Goal: Information Seeking & Learning: Learn about a topic

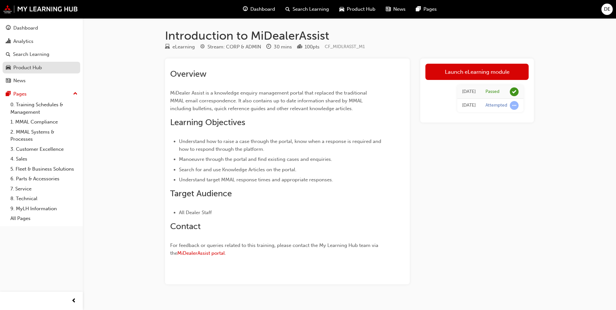
click at [52, 72] on link "Product Hub" at bounding box center [42, 68] width 78 height 12
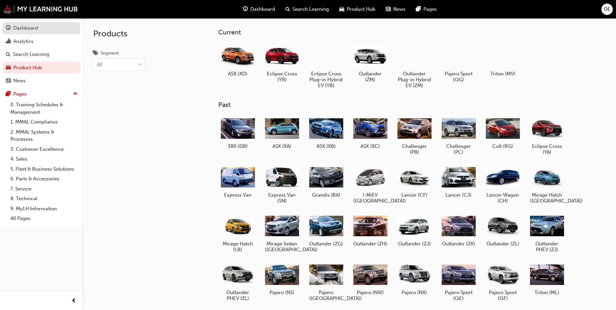
click at [34, 31] on div "Dashboard" at bounding box center [25, 27] width 25 height 7
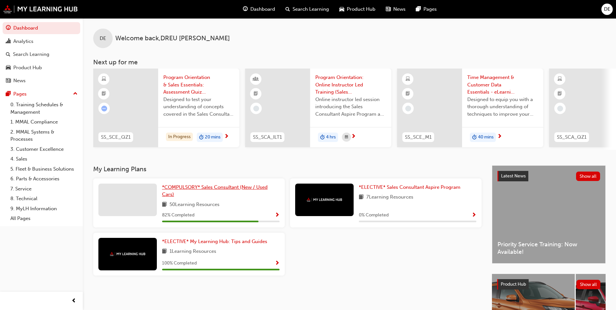
click at [228, 192] on span "*COMPULSORY* Sales Consultant (New / Used Cars)" at bounding box center [215, 190] width 106 height 13
click at [32, 43] on div "Analytics" at bounding box center [23, 41] width 20 height 7
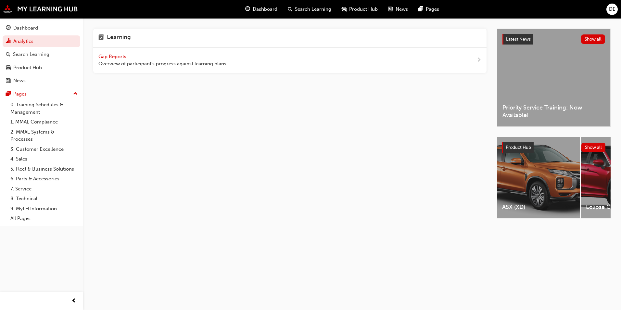
click at [116, 54] on span "Gap Reports" at bounding box center [112, 57] width 29 height 6
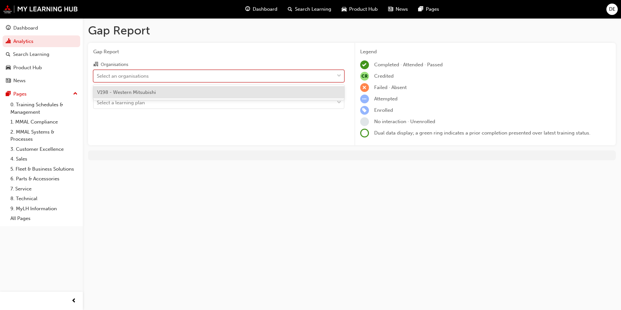
click at [139, 79] on div "Select an organisations" at bounding box center [123, 75] width 52 height 7
click at [97, 78] on input "Organisations option V198 - Western Mitsubishi focused, 1 of 1. 1 result availa…" at bounding box center [97, 76] width 1 height 6
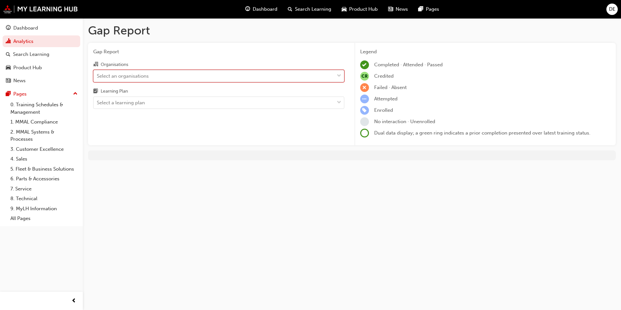
click at [139, 79] on div "Select an organisations" at bounding box center [123, 75] width 52 height 7
click at [97, 78] on input "Organisations 0 results available. Select is focused ,type to refine list, pres…" at bounding box center [97, 76] width 1 height 6
click at [139, 79] on div "Select an organisations" at bounding box center [123, 75] width 52 height 7
click at [97, 78] on input "Organisations 0 results available. Select is focused ,type to refine list, pres…" at bounding box center [97, 76] width 1 height 6
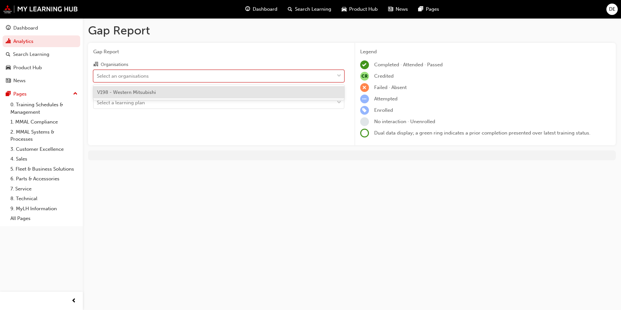
click at [127, 91] on span "V198 - Western Mitsubishi" at bounding box center [126, 92] width 59 height 6
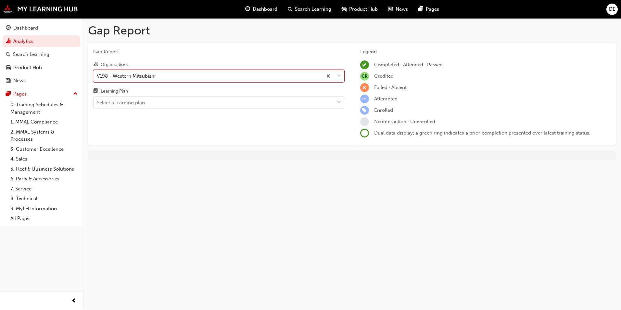
click at [163, 109] on div "Gap Report Organisations option V198 - Western Mitsubishi, selected. 0 results …" at bounding box center [219, 94] width 262 height 103
click at [162, 106] on div "Select a learning plan" at bounding box center [214, 102] width 241 height 11
click at [97, 105] on input "Learning Plan Select a learning plan" at bounding box center [97, 103] width 1 height 6
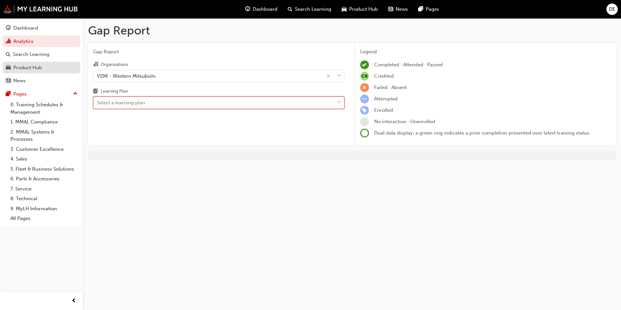
click at [45, 66] on div "Product Hub" at bounding box center [41, 68] width 71 height 8
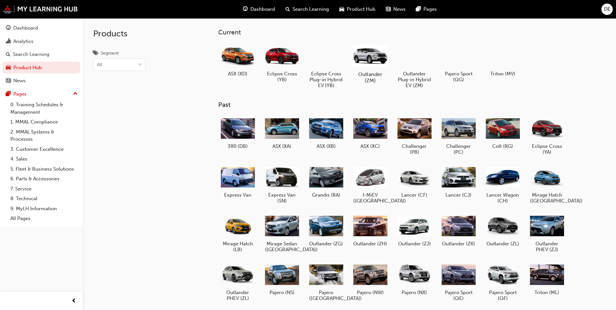
click at [373, 58] on div at bounding box center [371, 56] width 36 height 26
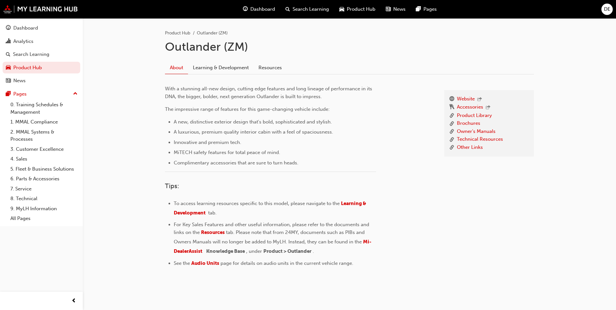
scroll to position [140, 0]
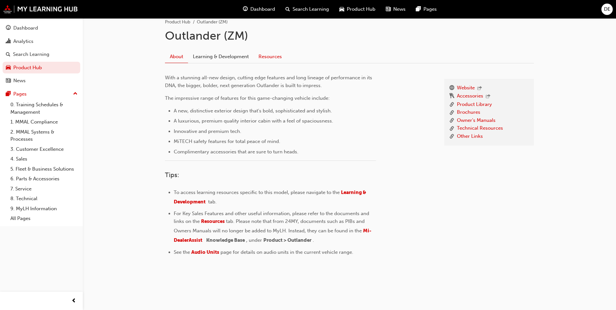
click at [280, 56] on link "Resources" at bounding box center [270, 56] width 33 height 12
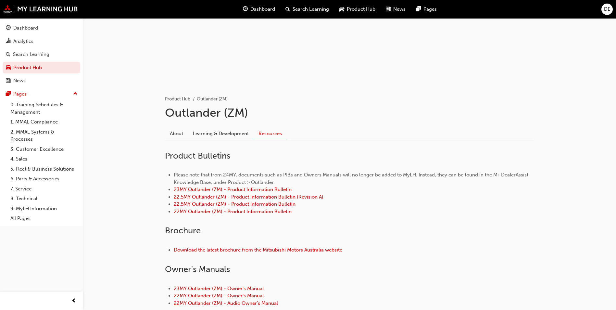
scroll to position [65, 0]
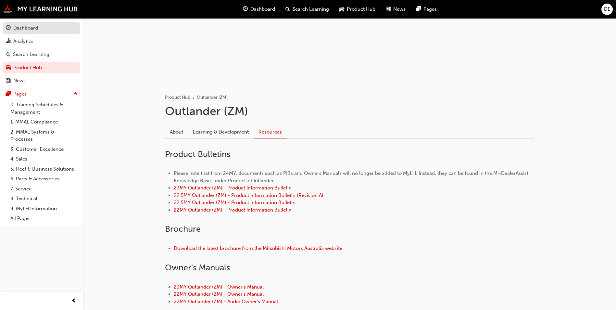
click at [19, 28] on div "Dashboard" at bounding box center [25, 27] width 25 height 7
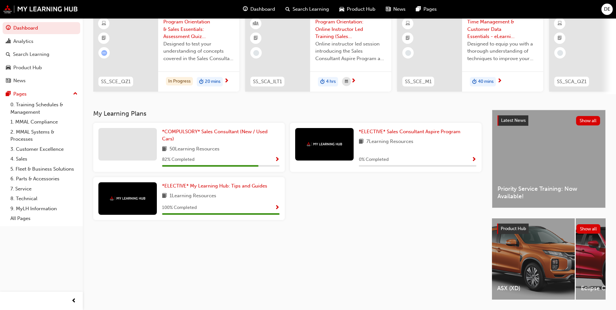
scroll to position [65, 0]
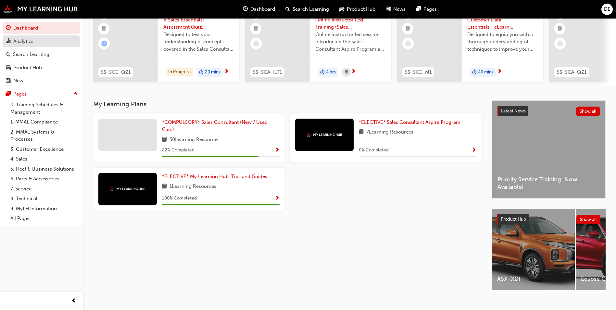
click at [35, 43] on div "Analytics" at bounding box center [41, 41] width 71 height 8
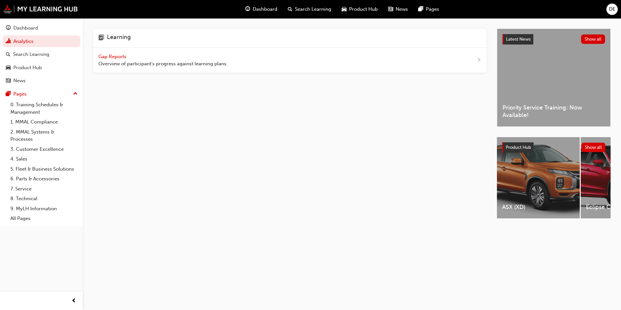
click at [109, 54] on span "Gap Reports" at bounding box center [112, 57] width 29 height 6
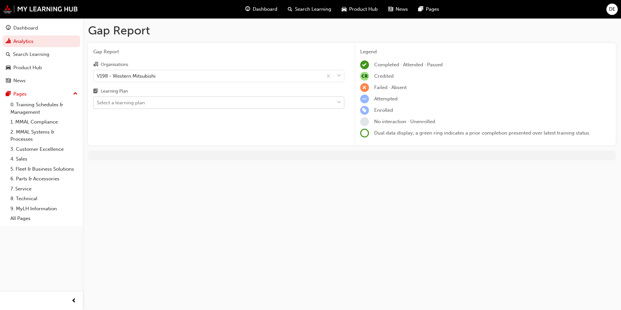
click at [247, 102] on div "Select a learning plan" at bounding box center [214, 102] width 241 height 11
click at [97, 102] on input "Learning Plan Select a learning plan" at bounding box center [97, 103] width 1 height 6
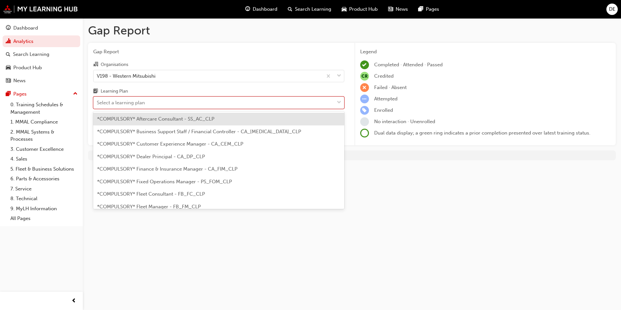
click at [197, 122] on div "*COMPULSORY* Aftercare Consultant - SS_AC_CLP" at bounding box center [218, 119] width 251 height 13
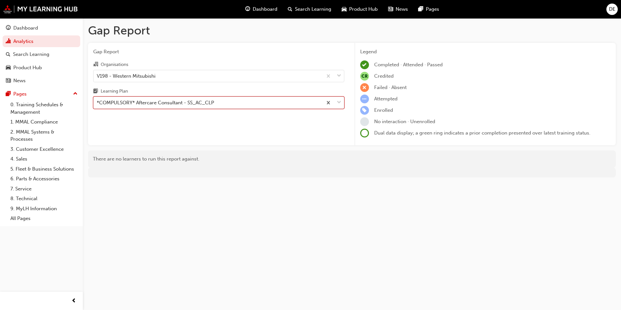
click at [230, 102] on div "*COMPULSORY* Aftercare Consultant - SS_AC_CLP" at bounding box center [208, 102] width 229 height 11
click at [97, 102] on input "Learning Plan option *COMPULSORY* Aftercare Consultant - SS_AC_CLP, selected. 0…" at bounding box center [97, 103] width 1 height 6
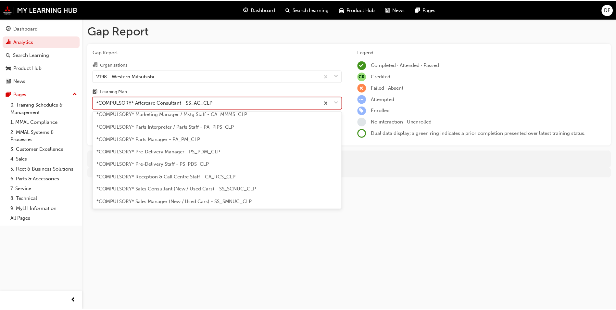
scroll to position [162, 0]
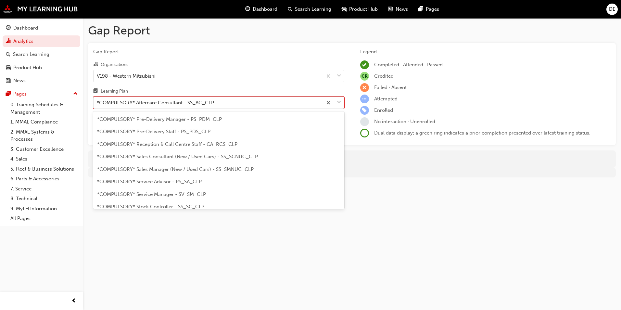
click at [160, 158] on span "*COMPULSORY* Sales Consultant (New / Used Cars) - SS_SCNUC_CLP" at bounding box center [177, 157] width 161 height 6
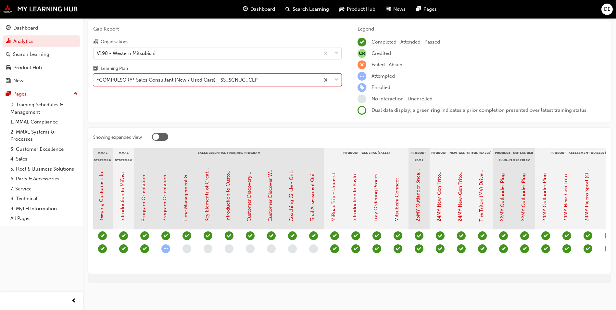
scroll to position [0, 649]
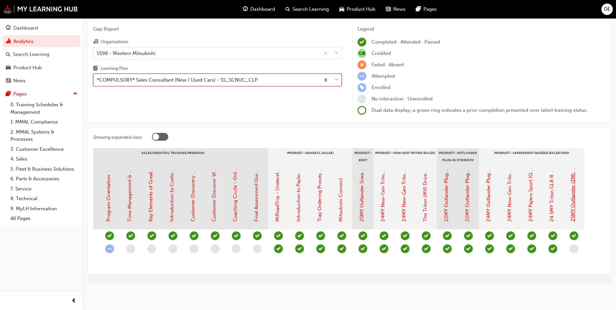
click at [575, 199] on link "25MY Outlander (ZM) - Product Assessment Quiz" at bounding box center [573, 165] width 6 height 111
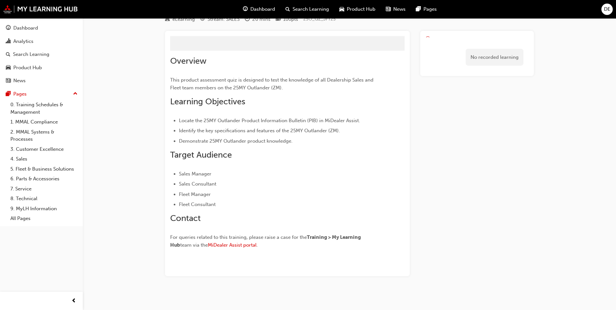
scroll to position [16, 0]
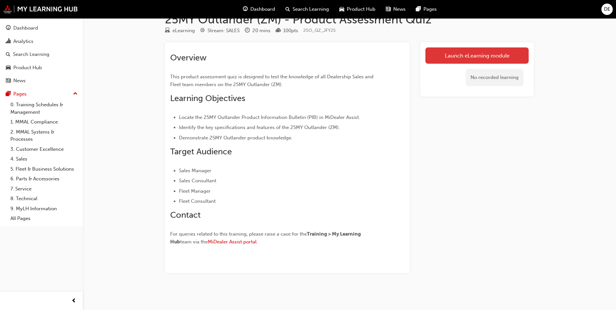
click at [461, 59] on link "Launch eLearning module" at bounding box center [477, 55] width 103 height 16
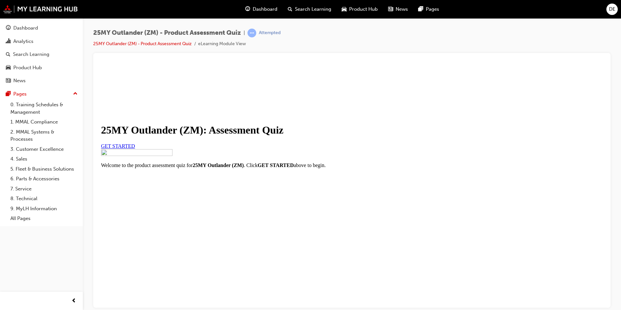
click at [135, 148] on link "GET STARTED" at bounding box center [118, 146] width 34 height 6
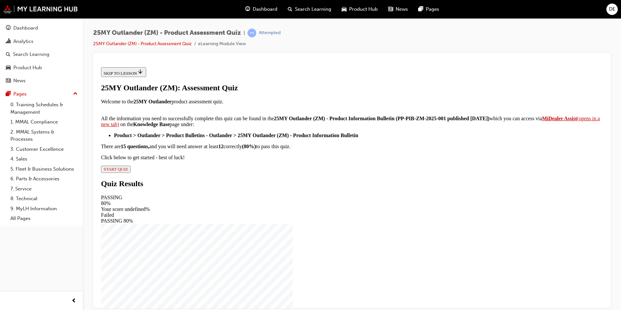
scroll to position [94, 0]
click at [128, 171] on span "START QUIZ" at bounding box center [116, 168] width 24 height 5
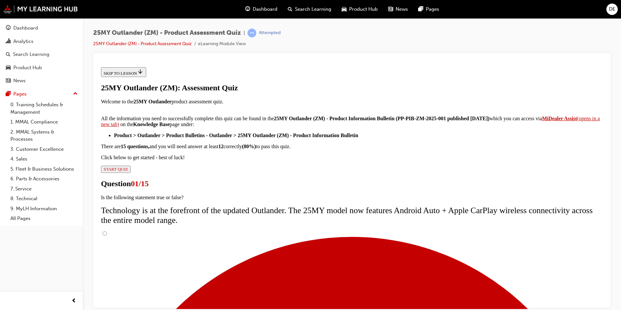
click at [107, 231] on input "True" at bounding box center [105, 233] width 4 height 4
radio input "true"
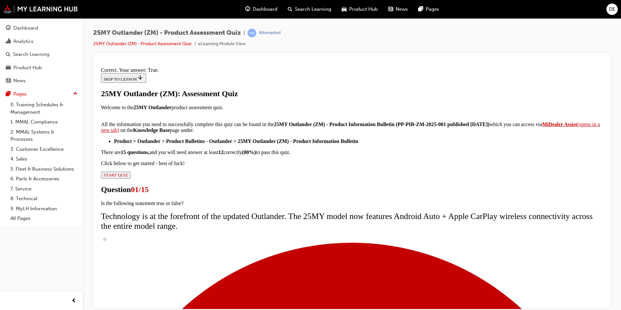
scroll to position [65, 0]
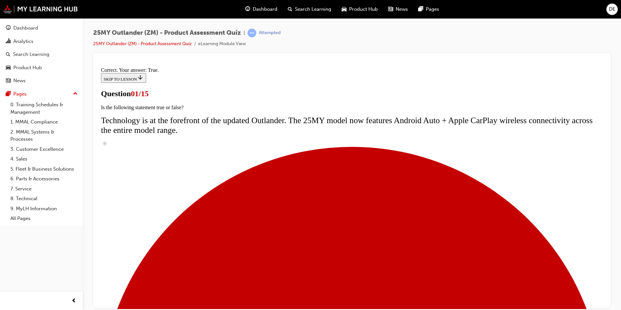
scroll to position [78, 0]
radio input "true"
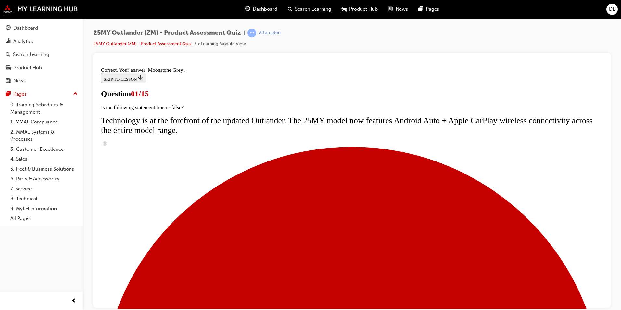
scroll to position [147, 0]
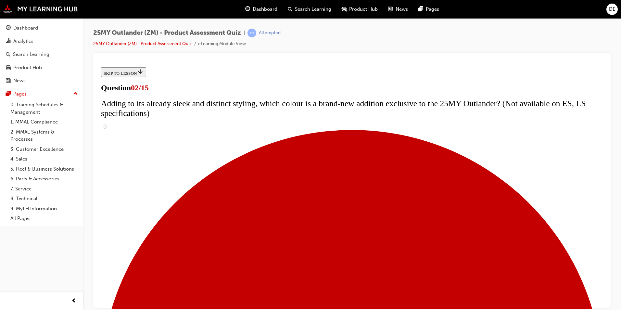
scroll to position [65, 0]
checkbox input "true"
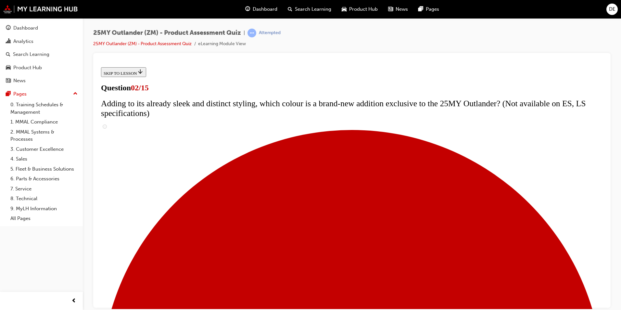
checkbox input "true"
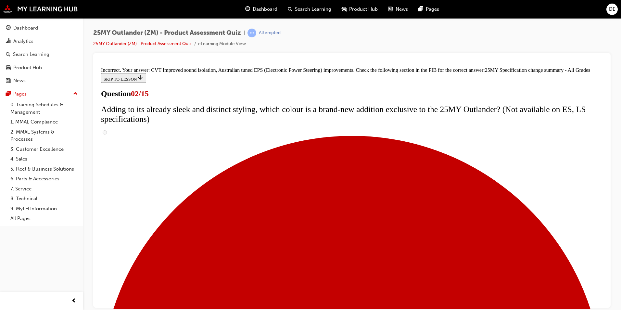
scroll to position [209, 0]
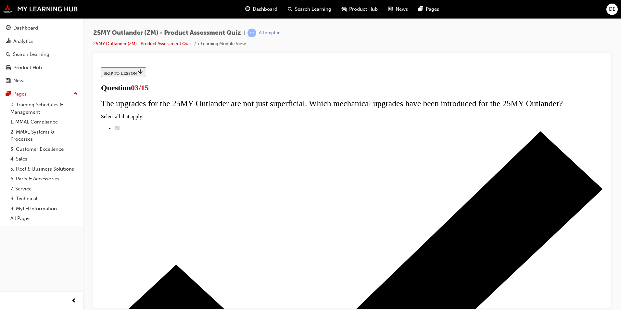
radio input "true"
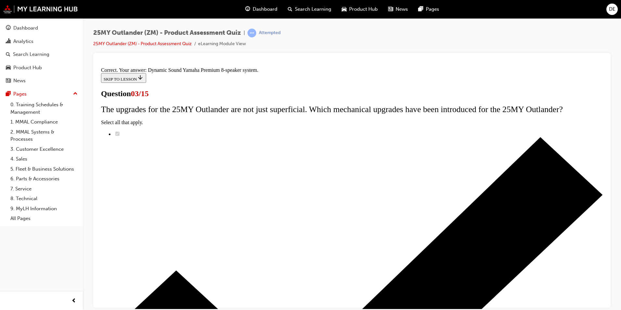
scroll to position [95, 0]
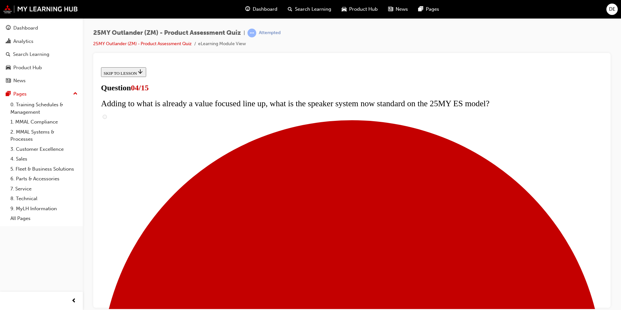
scroll to position [97, 0]
checkbox input "true"
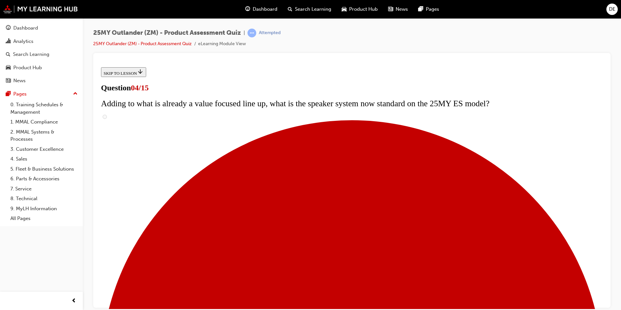
checkbox input "true"
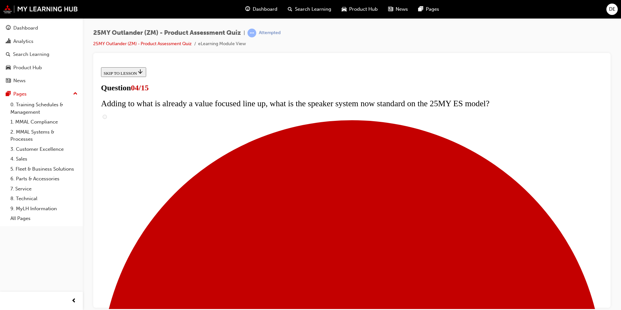
checkbox input "true"
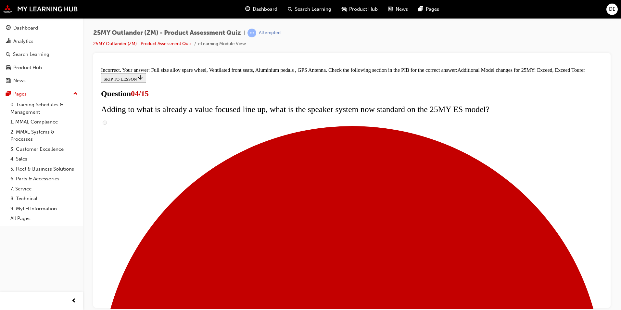
scroll to position [235, 0]
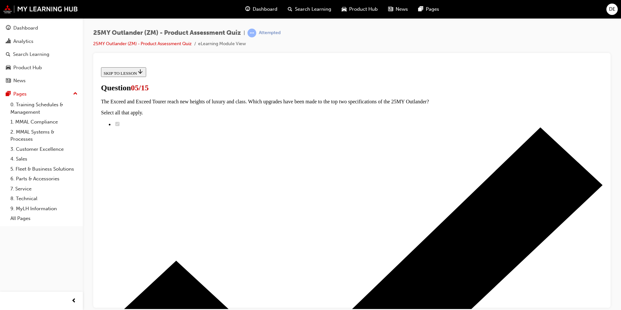
scroll to position [65, 0]
radio input "true"
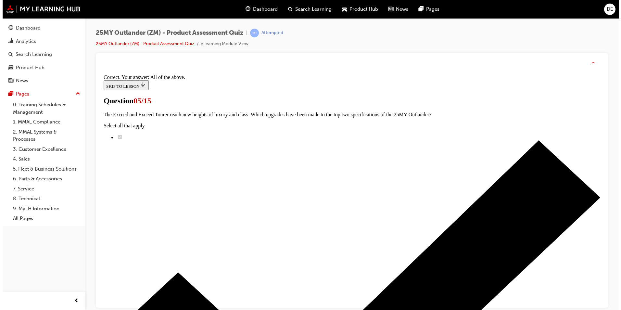
scroll to position [147, 0]
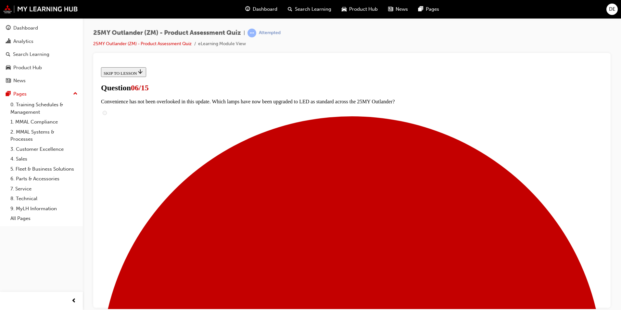
scroll to position [130, 0]
radio input "true"
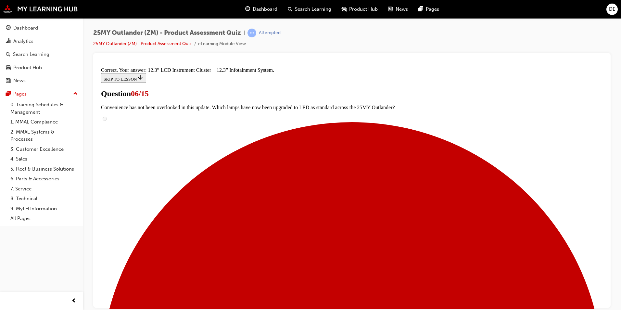
scroll to position [208, 0]
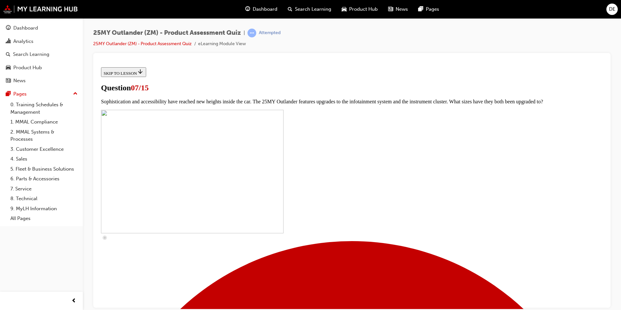
scroll to position [227, 0]
checkbox input "true"
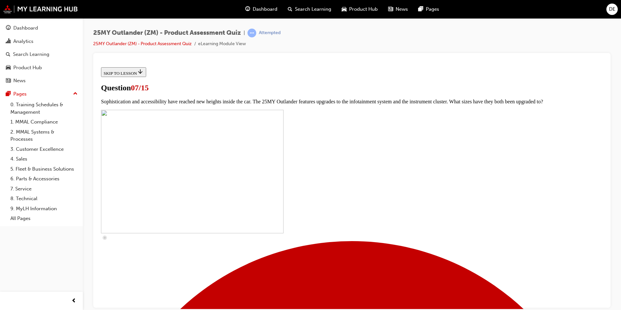
checkbox input "true"
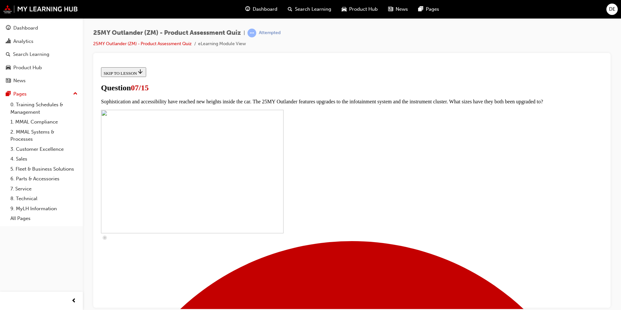
checkbox input "true"
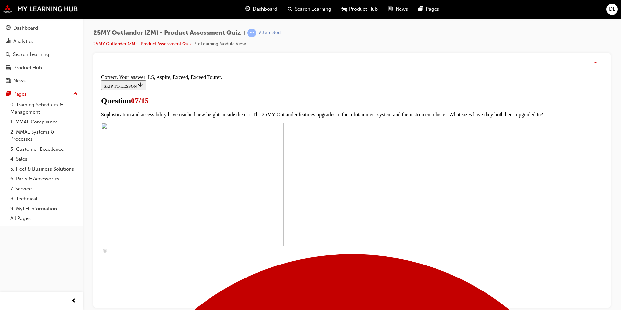
scroll to position [282, 0]
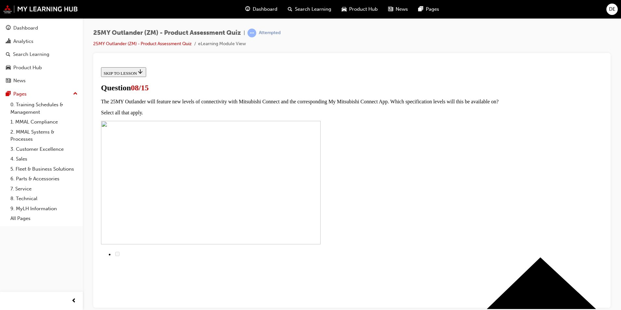
scroll to position [0, 0]
radio input "true"
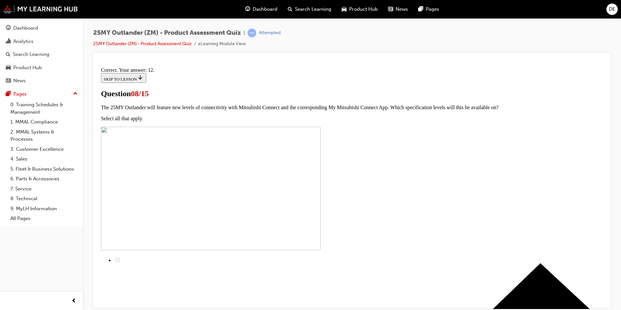
scroll to position [95, 0]
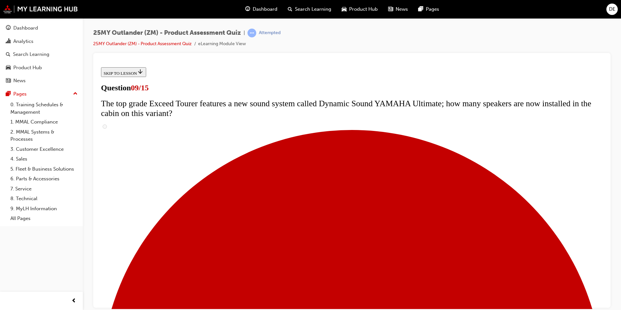
scroll to position [260, 0]
radio input "true"
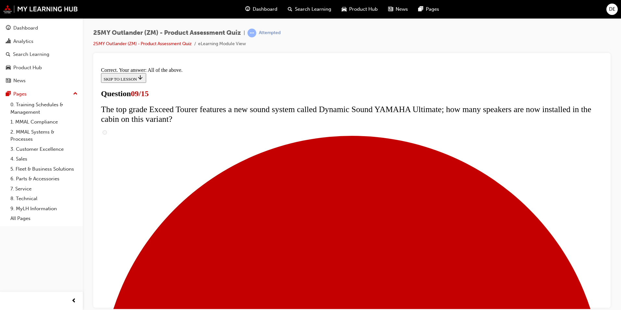
scroll to position [327, 0]
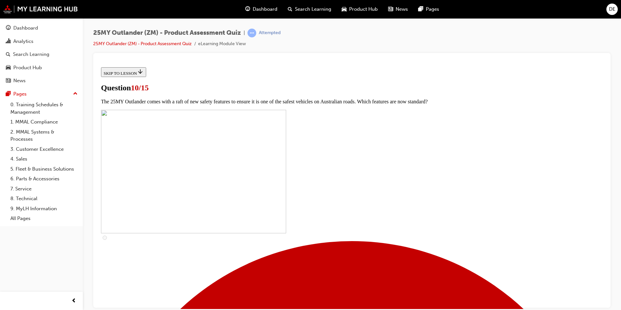
scroll to position [65, 0]
checkbox input "true"
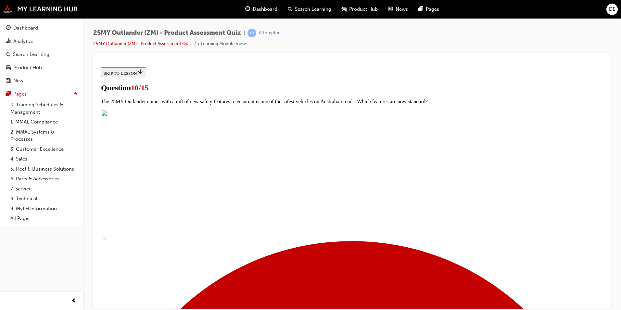
checkbox input "true"
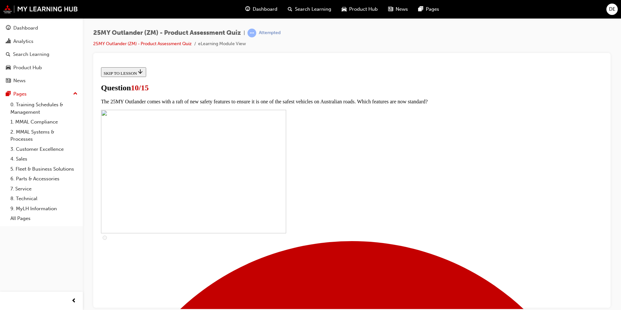
checkbox input "true"
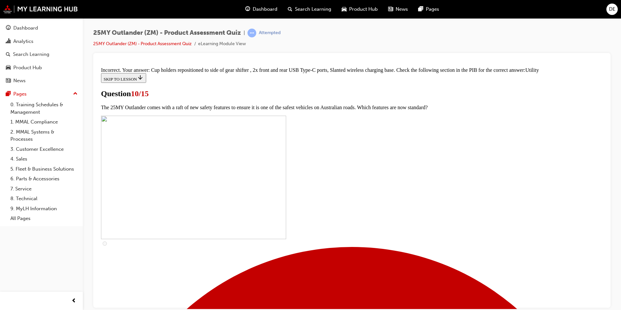
scroll to position [306, 0]
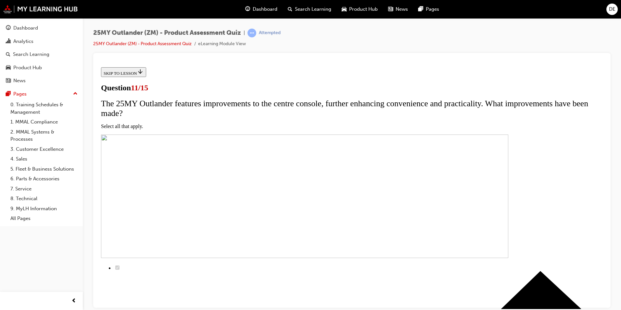
scroll to position [65, 0]
checkbox input "true"
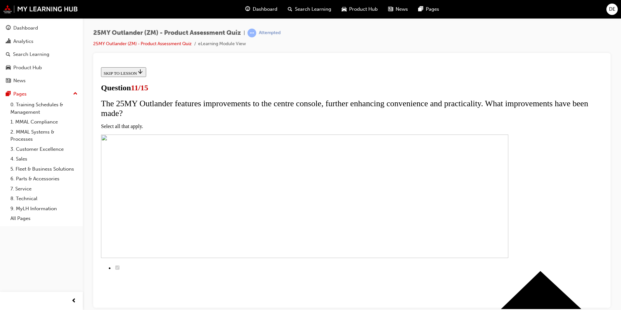
checkbox input "true"
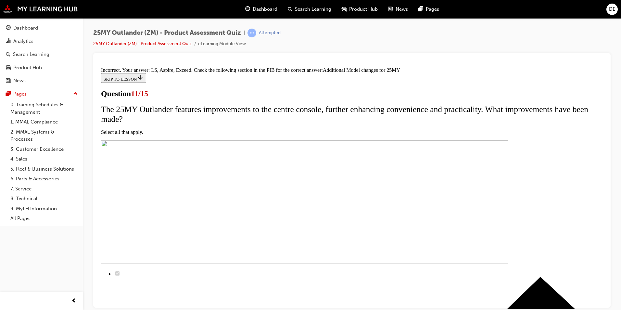
scroll to position [183, 0]
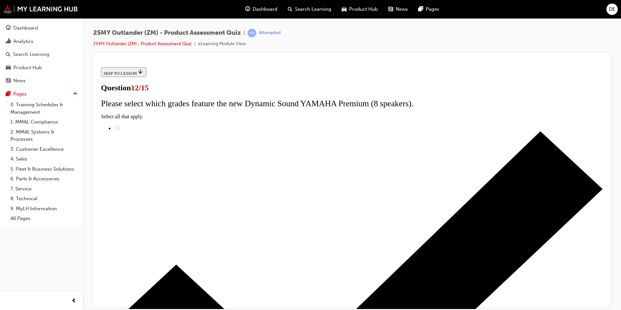
radio input "true"
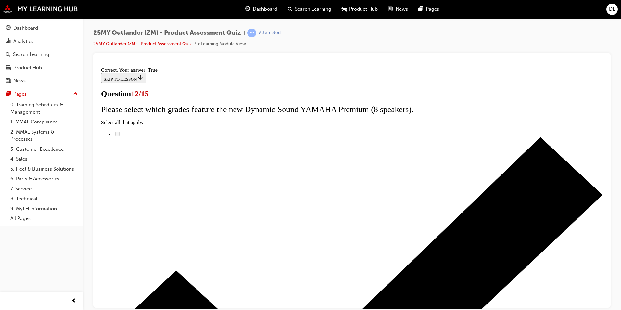
scroll to position [65, 0]
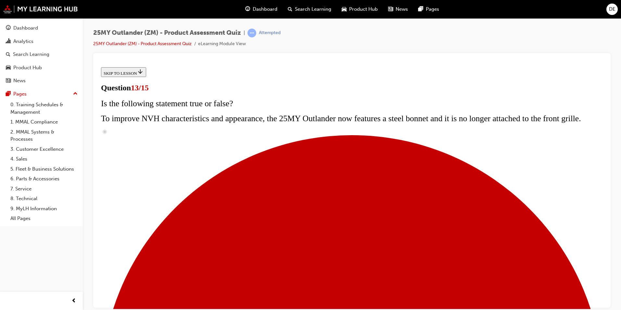
scroll to position [110, 0]
radio input "true"
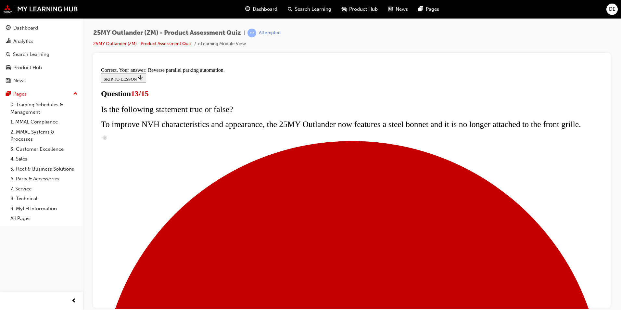
scroll to position [158, 0]
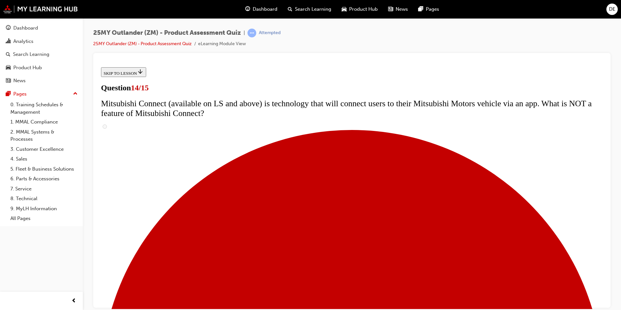
scroll to position [195, 0]
radio input "true"
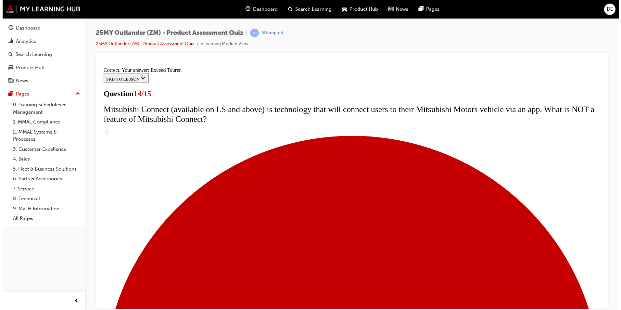
scroll to position [260, 0]
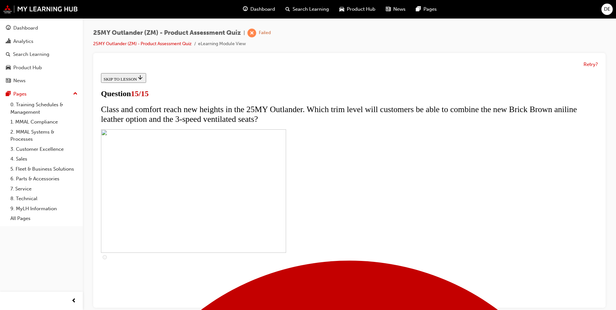
scroll to position [95, 0]
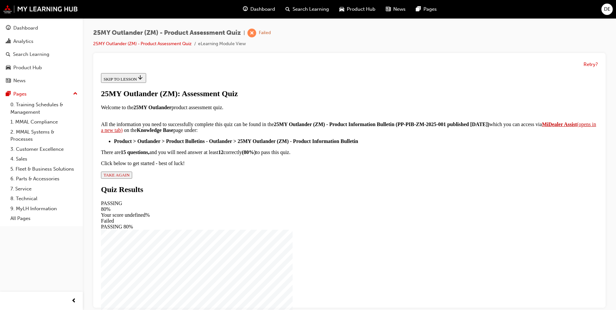
click at [130, 177] on span "TAKE AGAIN" at bounding box center [117, 175] width 26 height 5
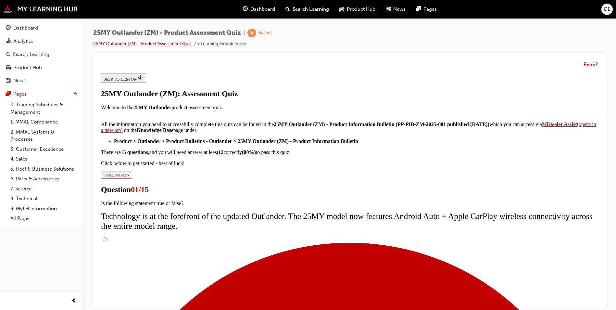
click at [107, 237] on input "True" at bounding box center [105, 239] width 4 height 4
radio input "true"
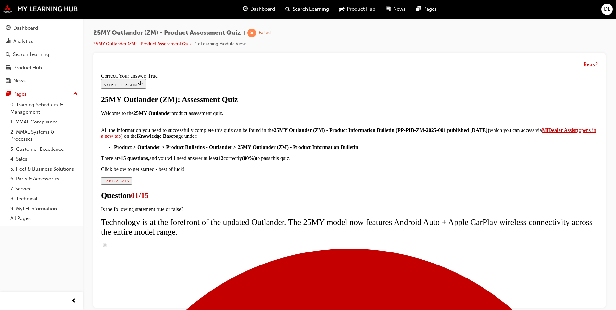
scroll to position [65, 0]
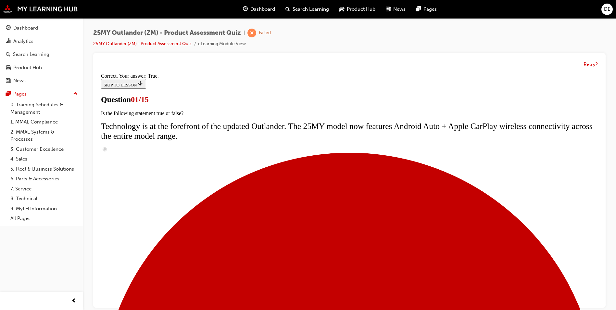
scroll to position [45, 0]
drag, startPoint x: 268, startPoint y: 240, endPoint x: 276, endPoint y: 239, distance: 7.8
radio input "true"
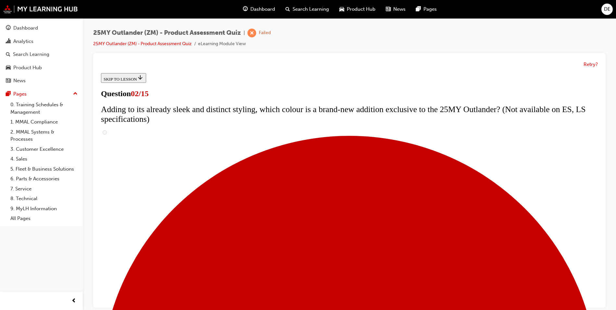
scroll to position [65, 0]
checkbox input "true"
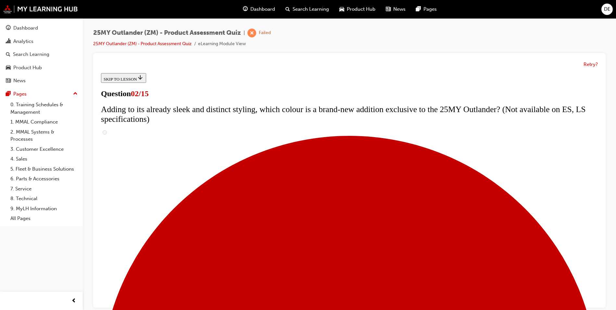
checkbox input "true"
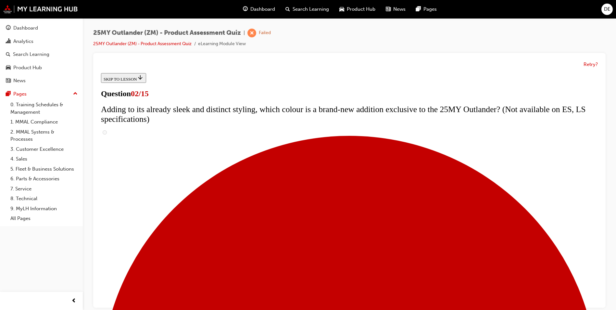
checkbox input "true"
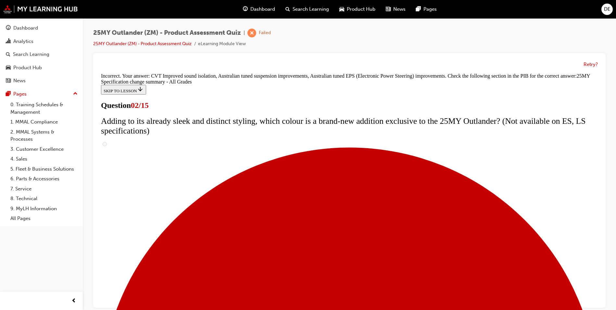
scroll to position [209, 0]
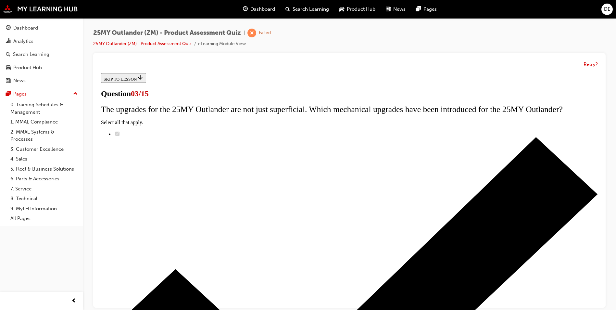
scroll to position [65, 0]
radio input "true"
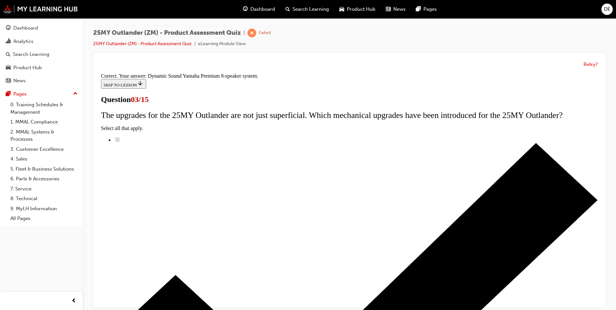
scroll to position [5, 0]
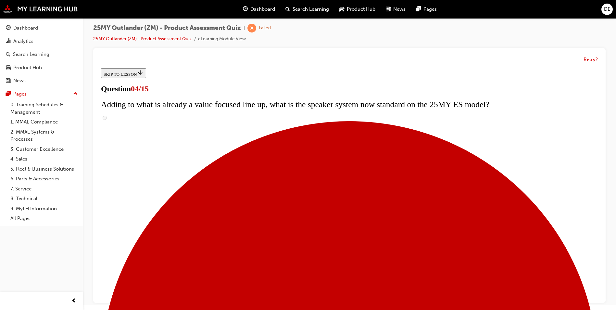
scroll to position [65, 0]
checkbox input "true"
drag, startPoint x: 248, startPoint y: 181, endPoint x: 254, endPoint y: 183, distance: 6.4
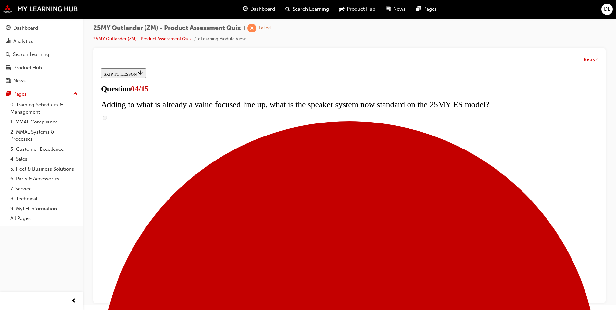
checkbox input "true"
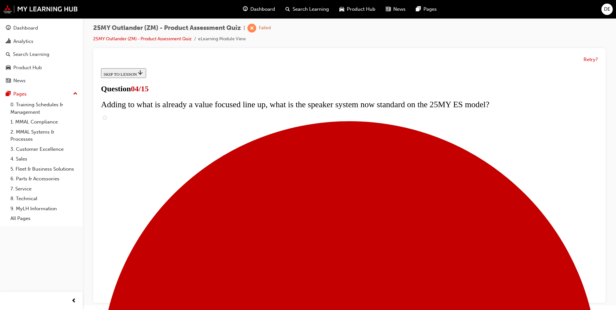
checkbox input "true"
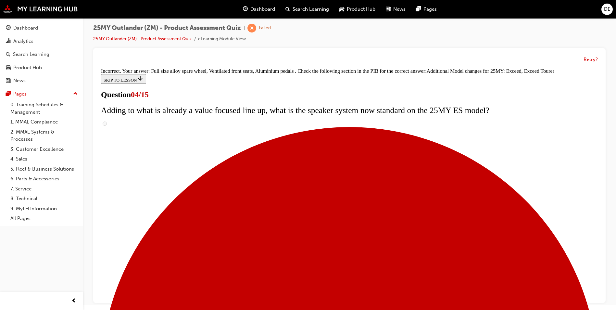
scroll to position [235, 0]
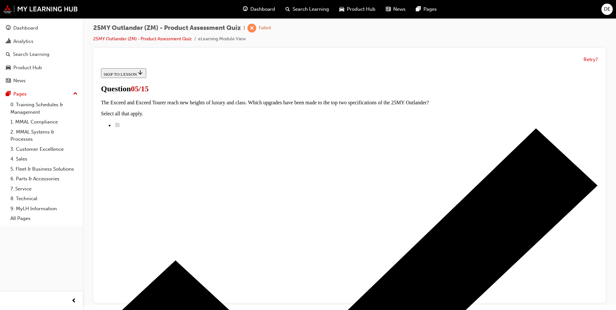
scroll to position [65, 0]
radio input "true"
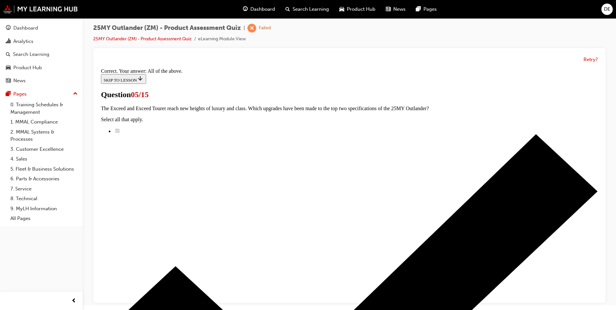
scroll to position [147, 0]
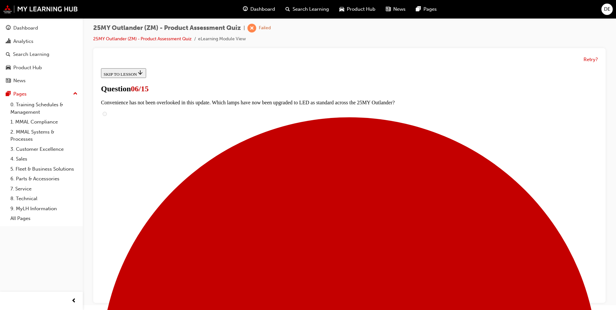
scroll to position [162, 0]
radio input "true"
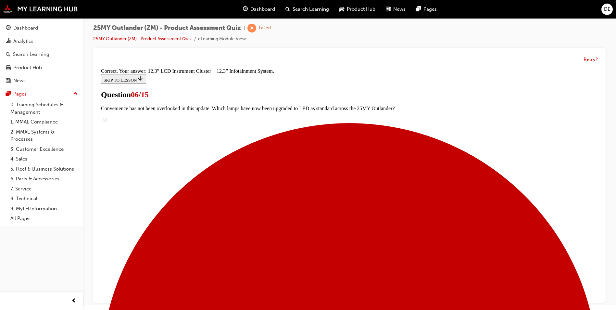
scroll to position [208, 0]
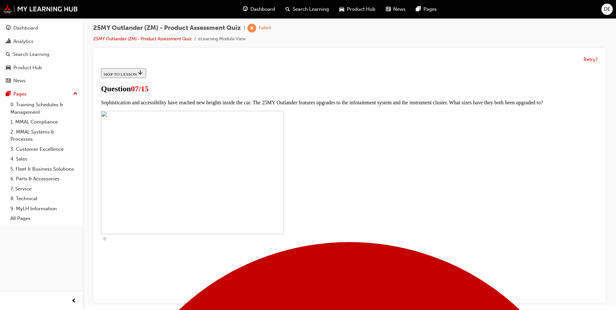
scroll to position [195, 0]
checkbox input "true"
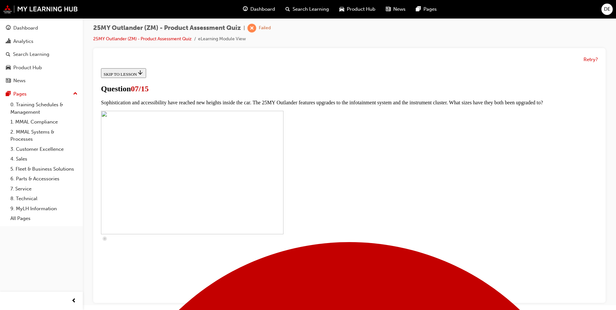
checkbox input "true"
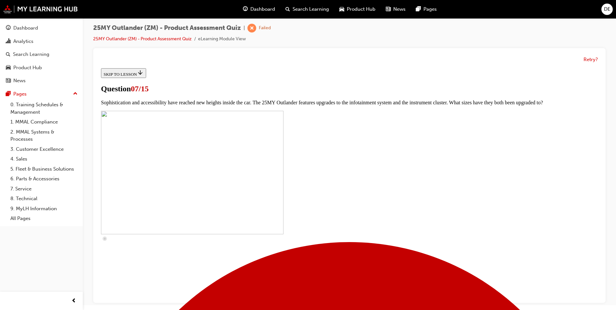
checkbox input "true"
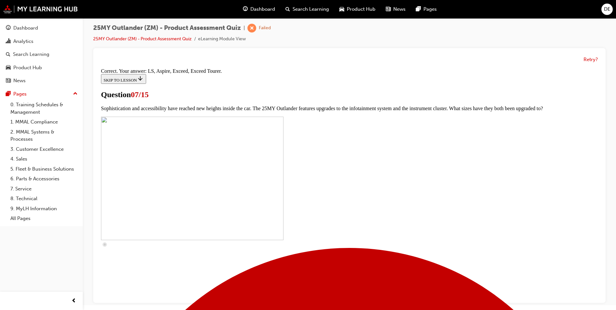
scroll to position [282, 0]
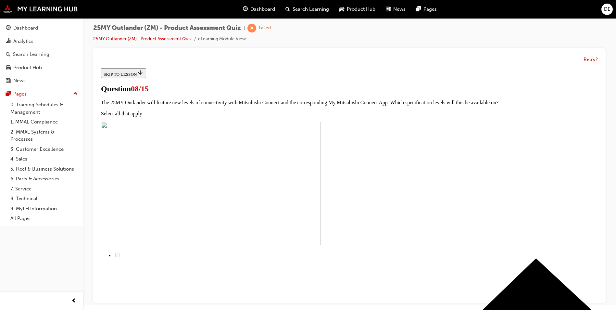
radio input "true"
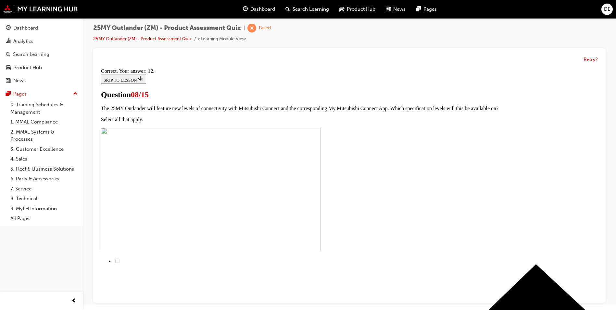
scroll to position [95, 0]
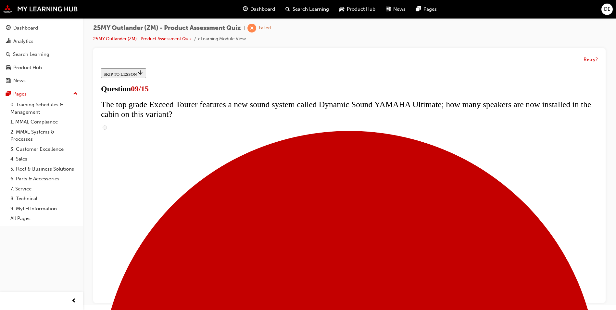
scroll to position [195, 0]
radio input "true"
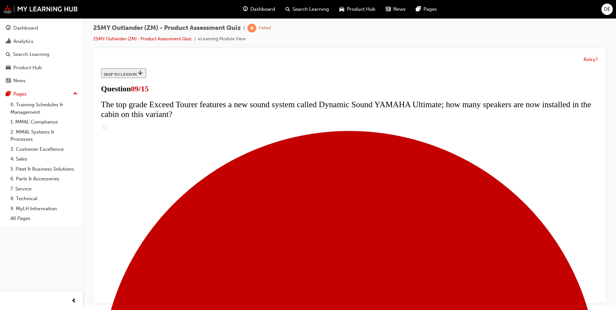
radio input "true"
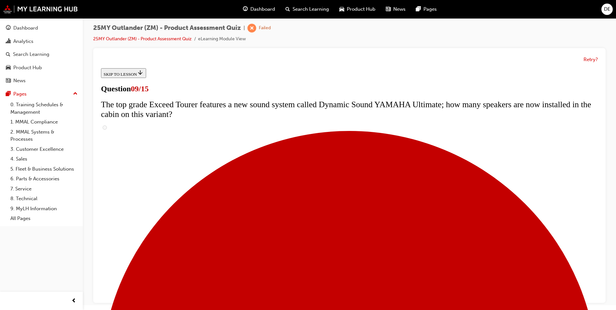
radio input "true"
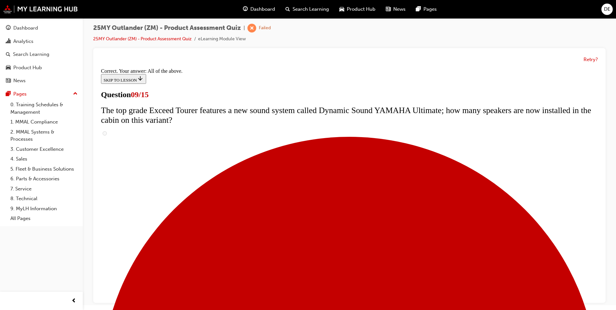
scroll to position [327, 0]
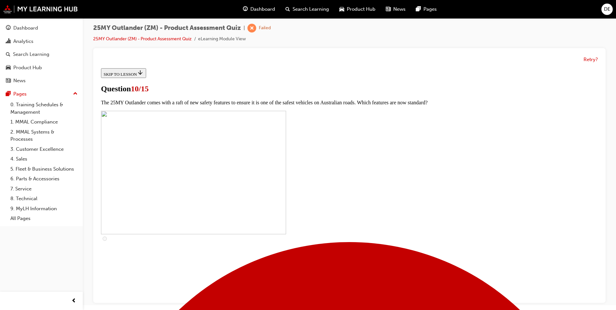
scroll to position [130, 0]
checkbox input "true"
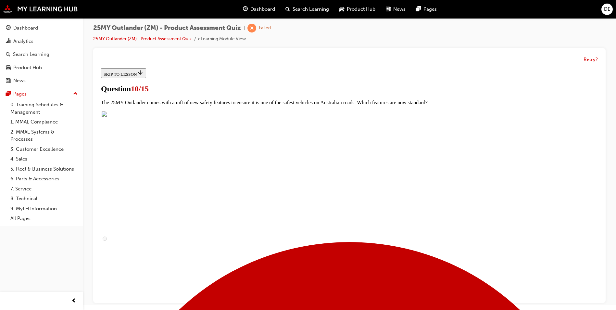
checkbox input "true"
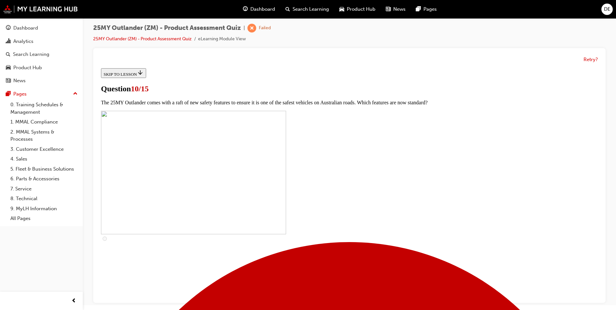
checkbox input "true"
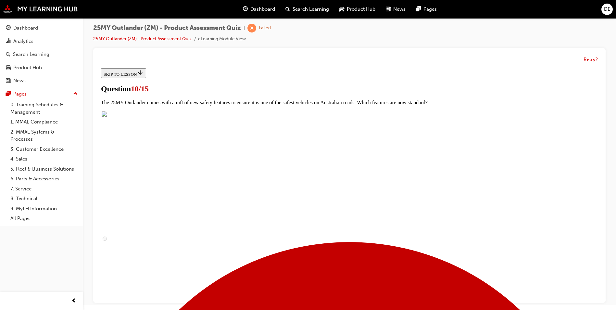
checkbox input "true"
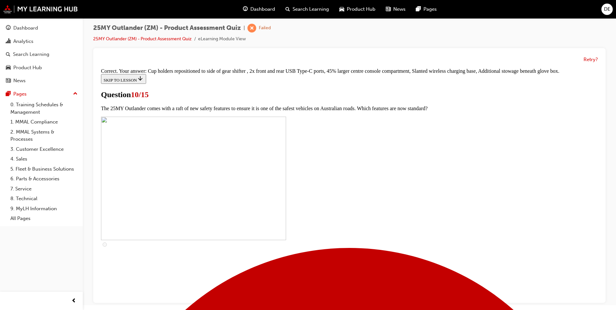
scroll to position [266, 0]
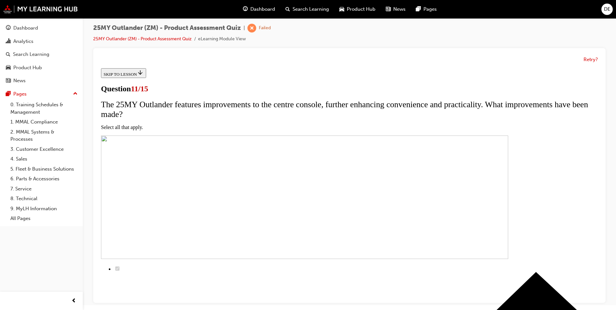
checkbox input "true"
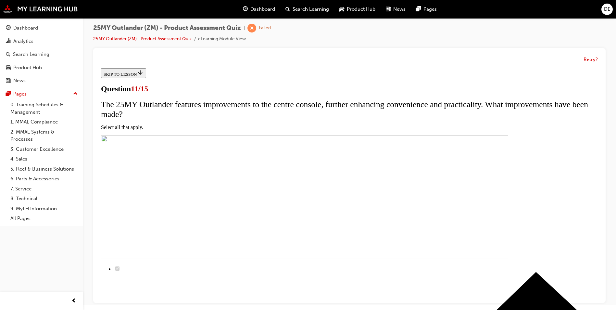
checkbox input "true"
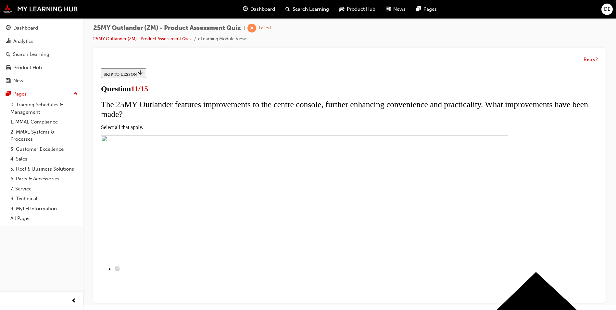
checkbox input "true"
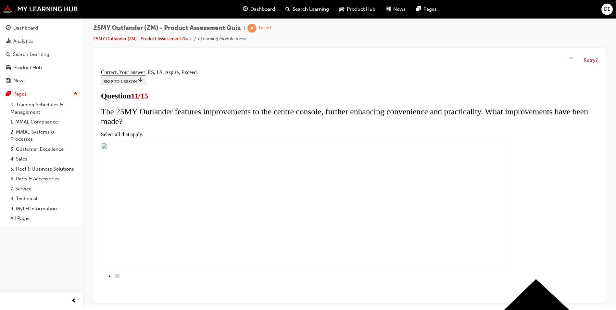
scroll to position [143, 0]
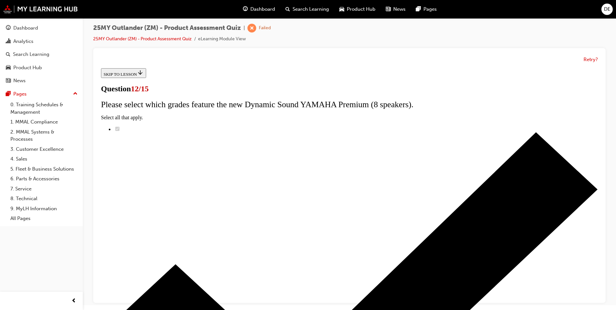
radio input "true"
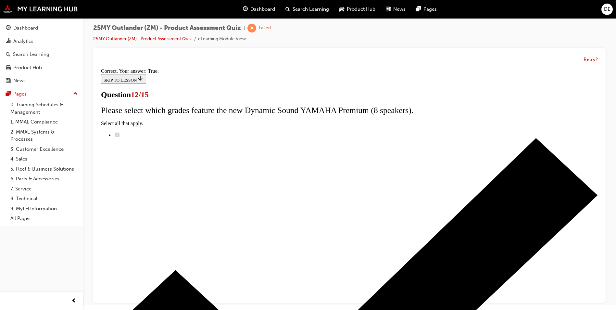
scroll to position [65, 0]
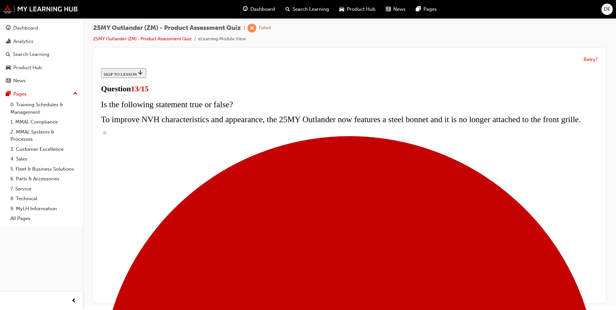
scroll to position [137, 0]
radio input "true"
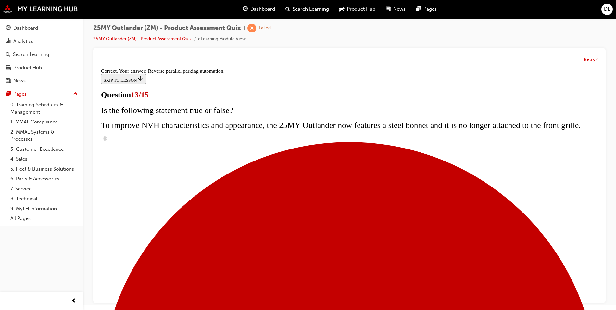
scroll to position [158, 0]
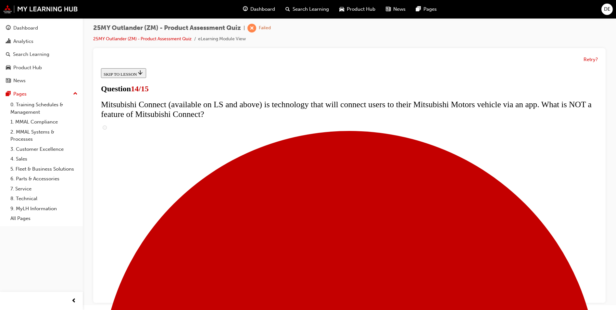
scroll to position [195, 0]
radio input "true"
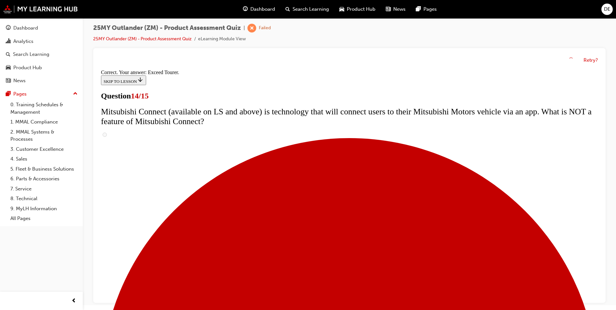
scroll to position [260, 0]
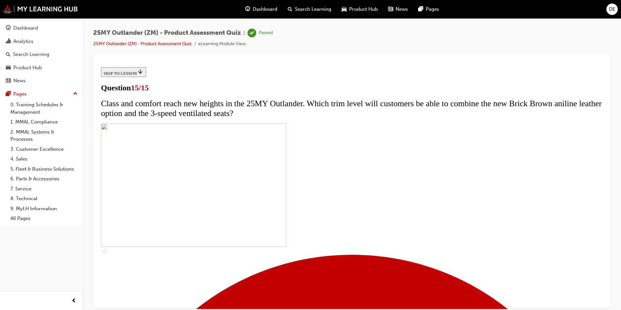
scroll to position [87, 0]
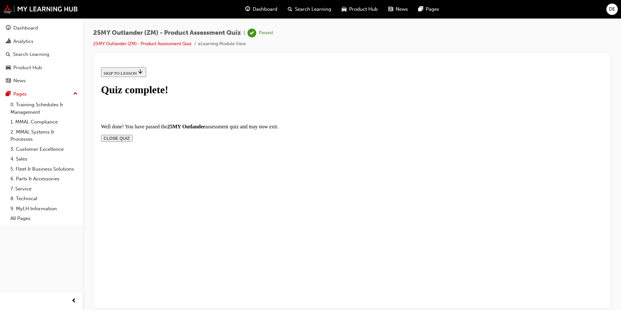
click at [133, 135] on button "CLOSE QUIZ" at bounding box center [117, 138] width 32 height 7
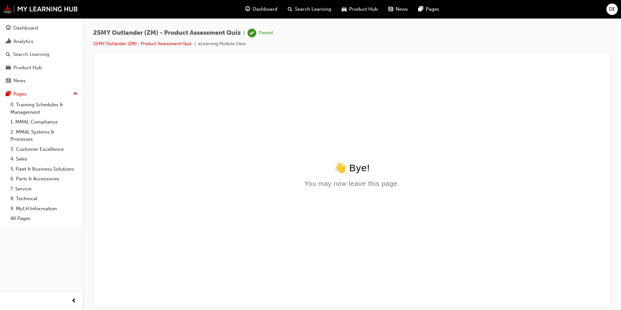
scroll to position [0, 0]
